Goal: Find specific page/section: Find specific page/section

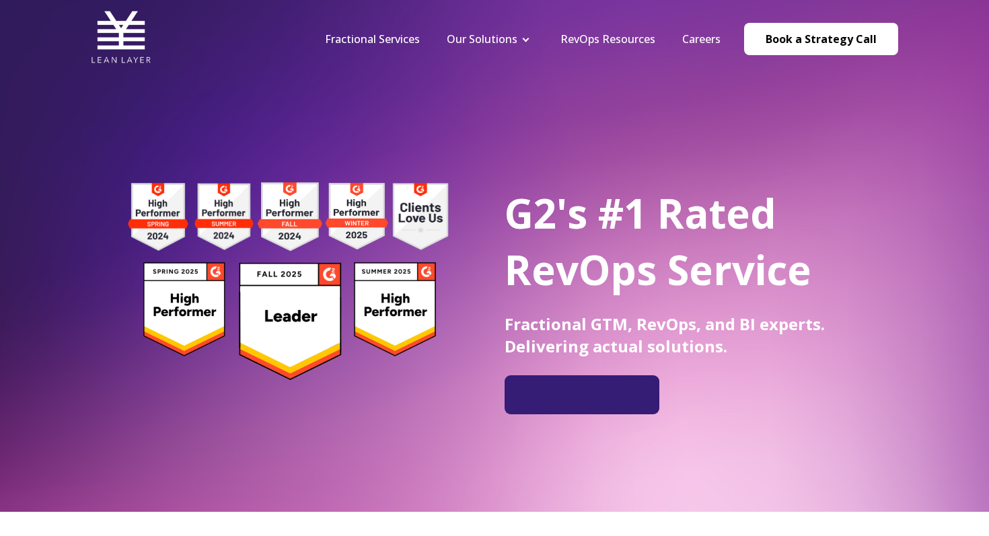
click at [677, 39] on li "Careers" at bounding box center [701, 39] width 65 height 15
click at [696, 39] on link "Careers" at bounding box center [701, 39] width 38 height 15
click at [704, 36] on link "Careers" at bounding box center [701, 39] width 38 height 15
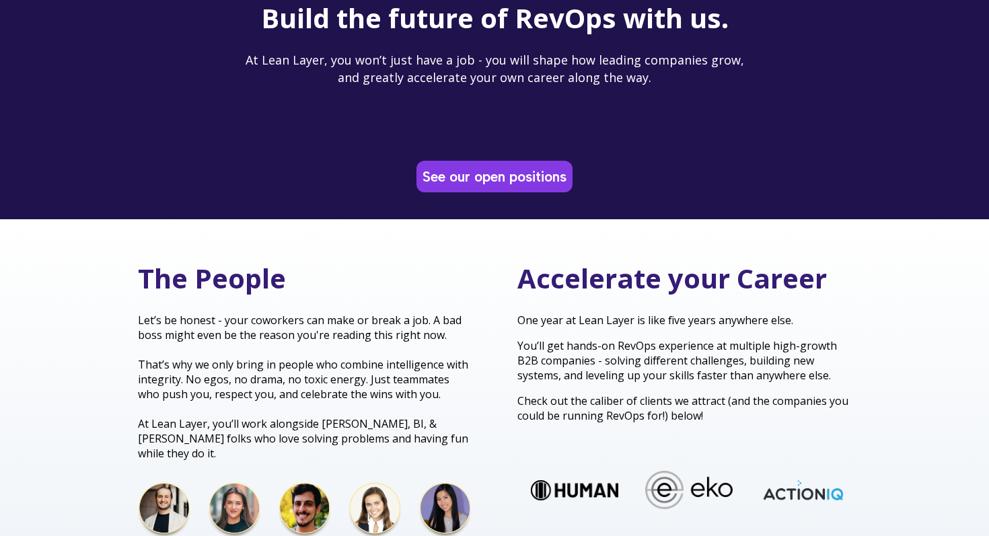
scroll to position [170, 0]
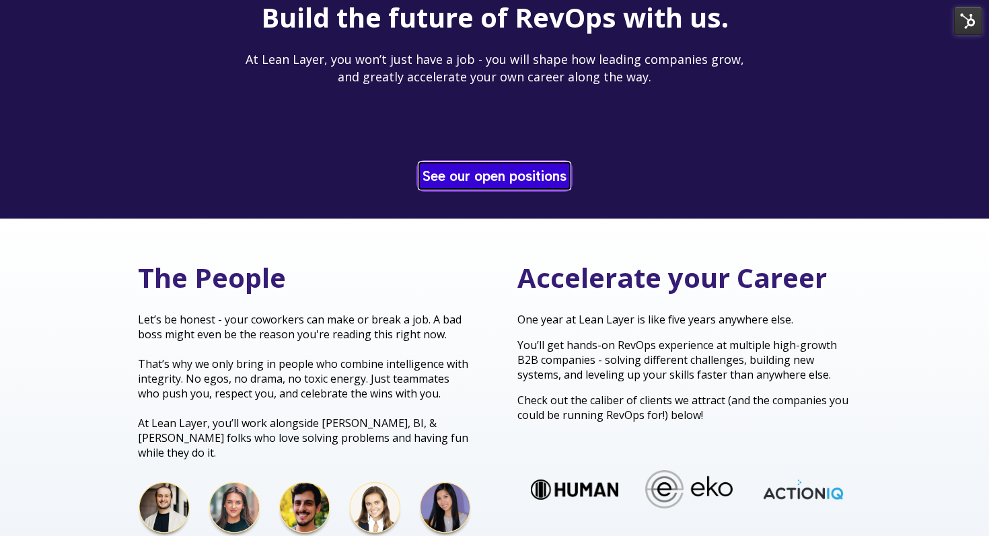
click at [443, 182] on link "See our open positions" at bounding box center [494, 176] width 151 height 26
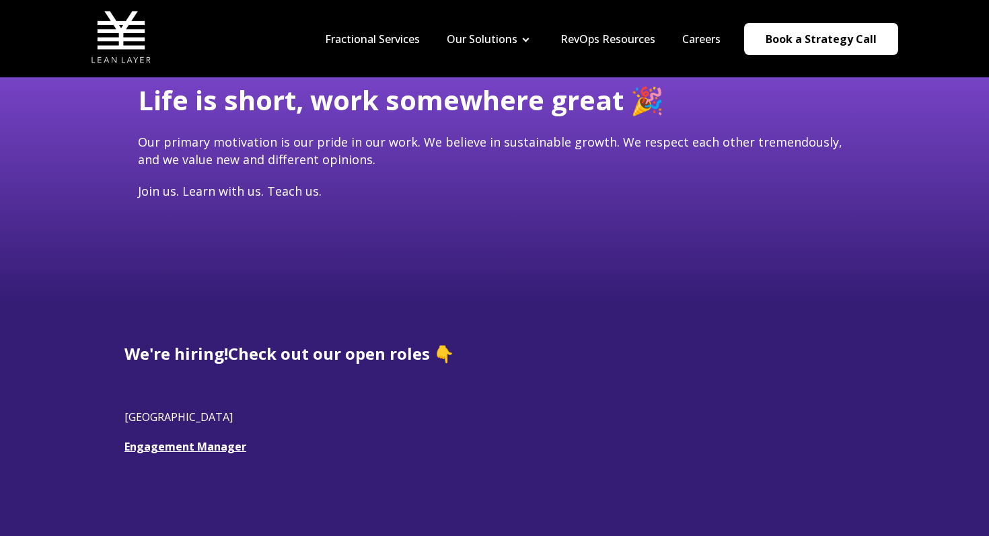
scroll to position [98, 0]
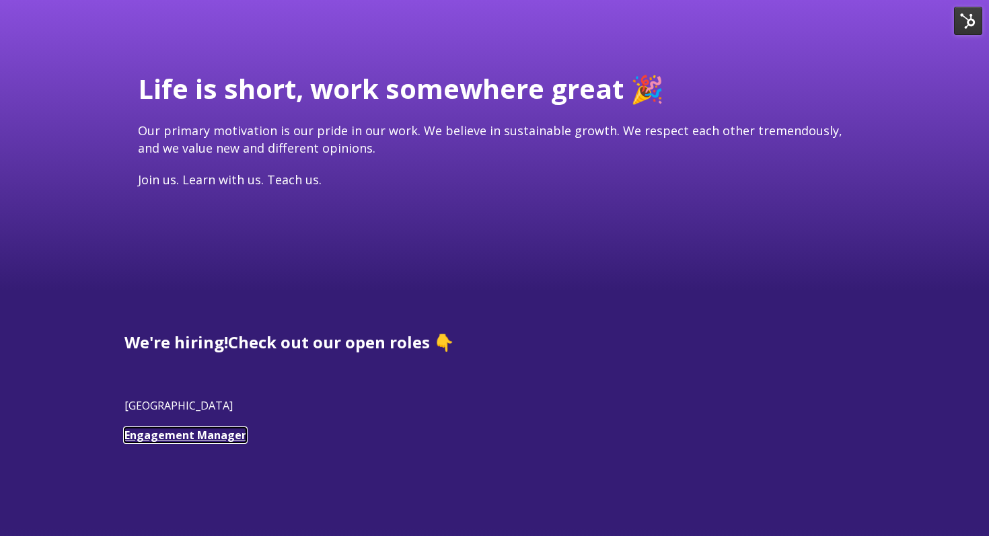
click at [193, 441] on link "Engagement Manager" at bounding box center [185, 435] width 122 height 15
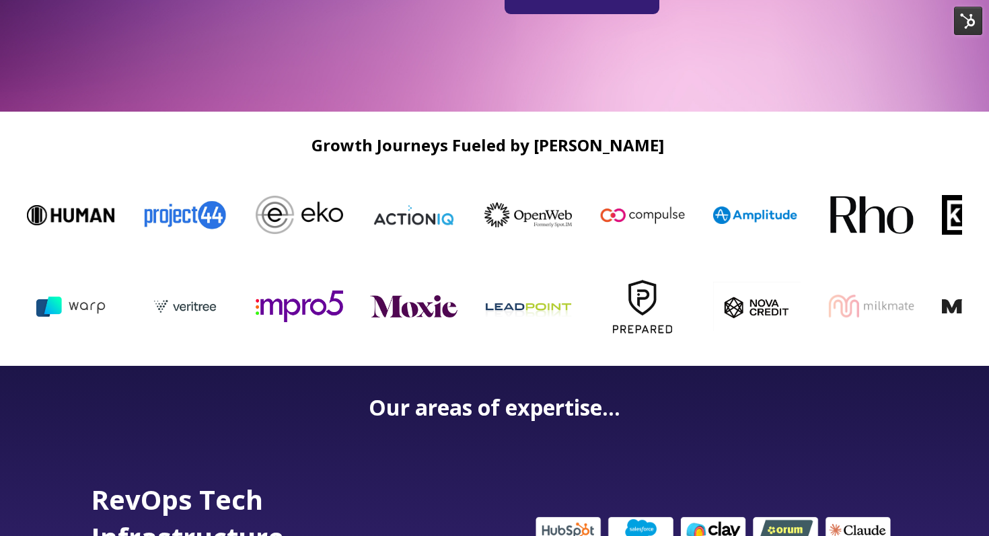
scroll to position [400, 0]
